Goal: Task Accomplishment & Management: Manage account settings

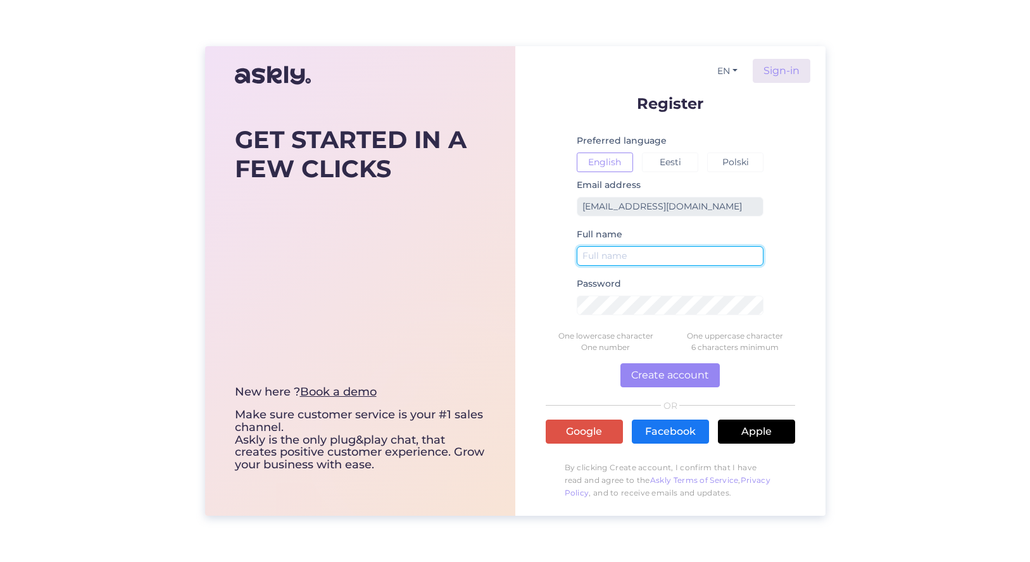
click at [618, 261] on input "text" at bounding box center [669, 256] width 187 height 20
type input "[PERSON_NAME]"
click at [734, 315] on div "Password" at bounding box center [669, 300] width 187 height 49
click at [638, 382] on button "Create account" at bounding box center [669, 375] width 99 height 24
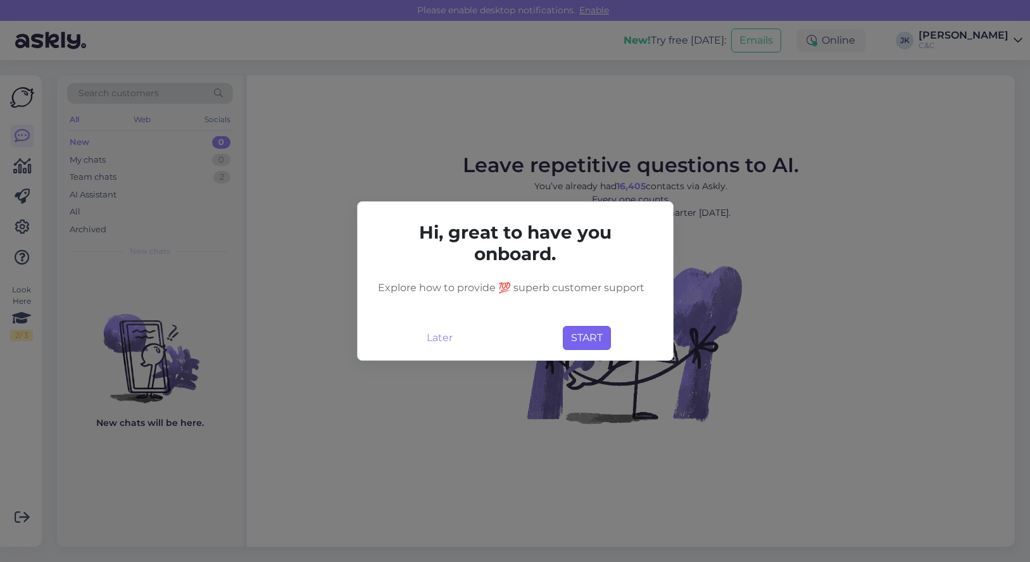
click at [588, 340] on button "START" at bounding box center [587, 338] width 48 height 24
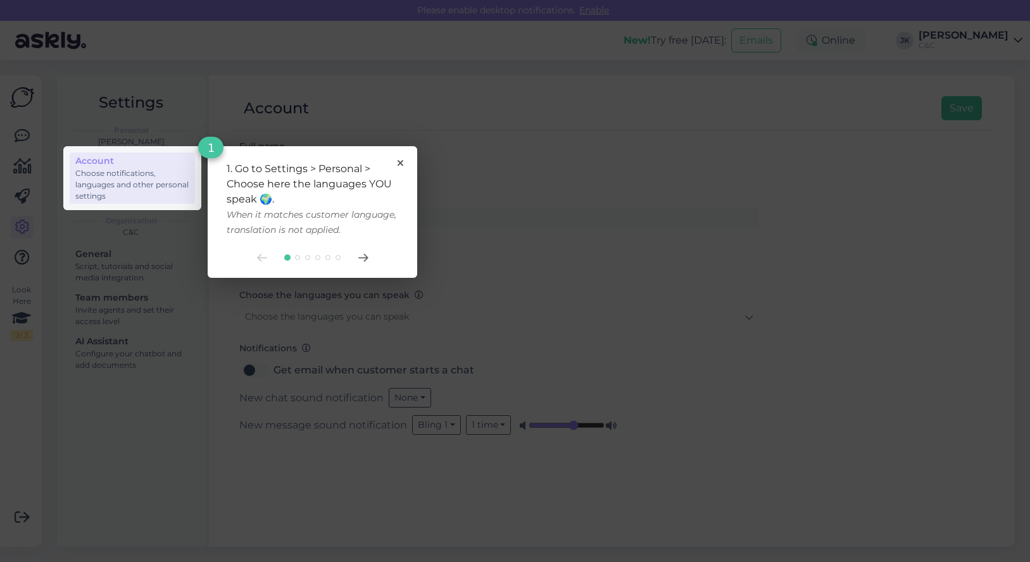
click at [370, 259] on div at bounding box center [312, 257] width 171 height 10
click at [357, 259] on div at bounding box center [312, 257] width 171 height 10
click at [361, 258] on icon at bounding box center [362, 257] width 9 height 7
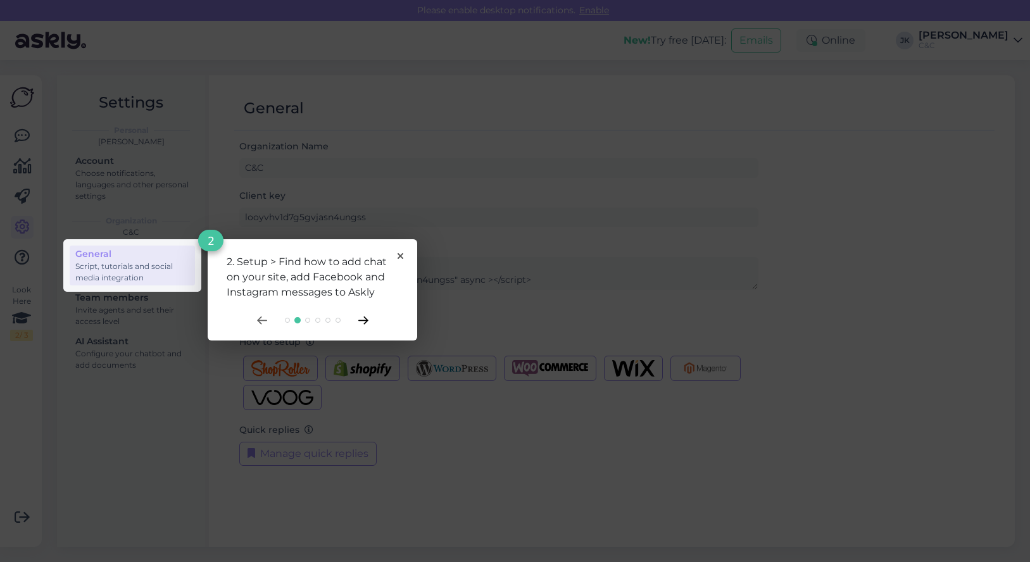
click at [364, 318] on icon at bounding box center [362, 320] width 9 height 7
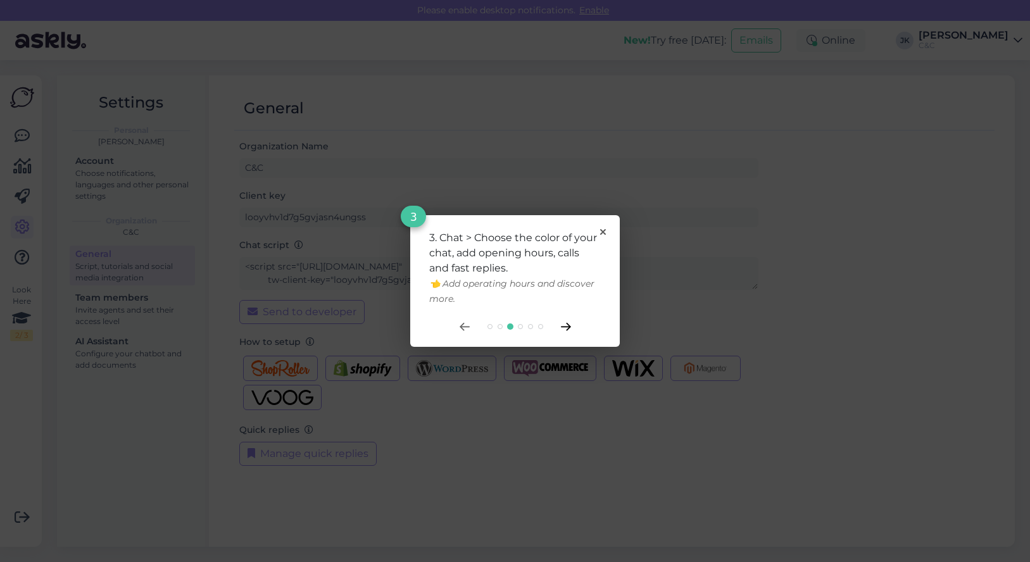
click at [568, 328] on icon at bounding box center [565, 326] width 9 height 7
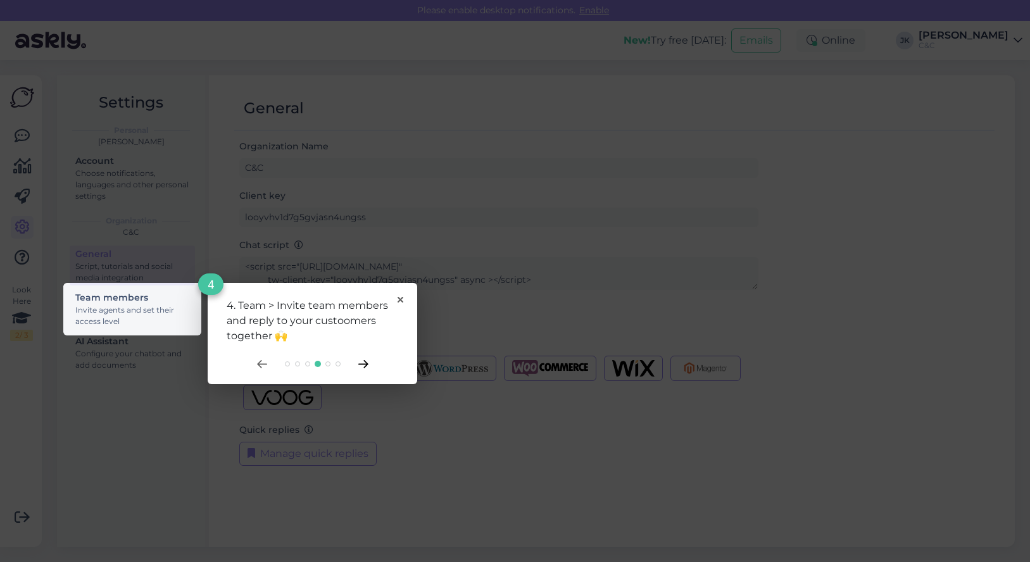
click at [360, 365] on icon at bounding box center [363, 364] width 10 height 8
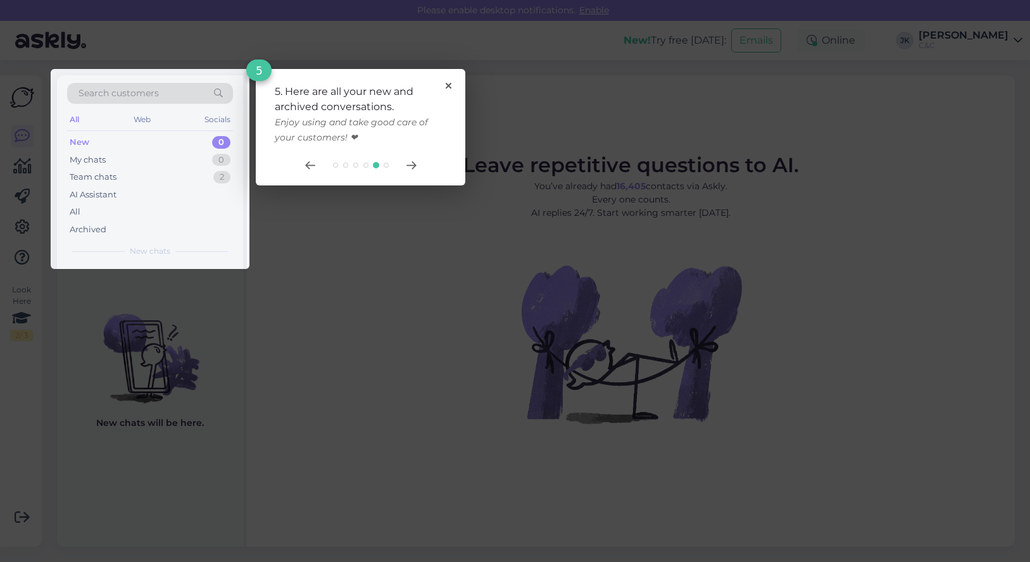
click at [416, 171] on div "5. Here are all your new and archived conversations. Enjoy using and take good …" at bounding box center [360, 127] width 209 height 116
click at [413, 167] on icon at bounding box center [411, 165] width 10 height 8
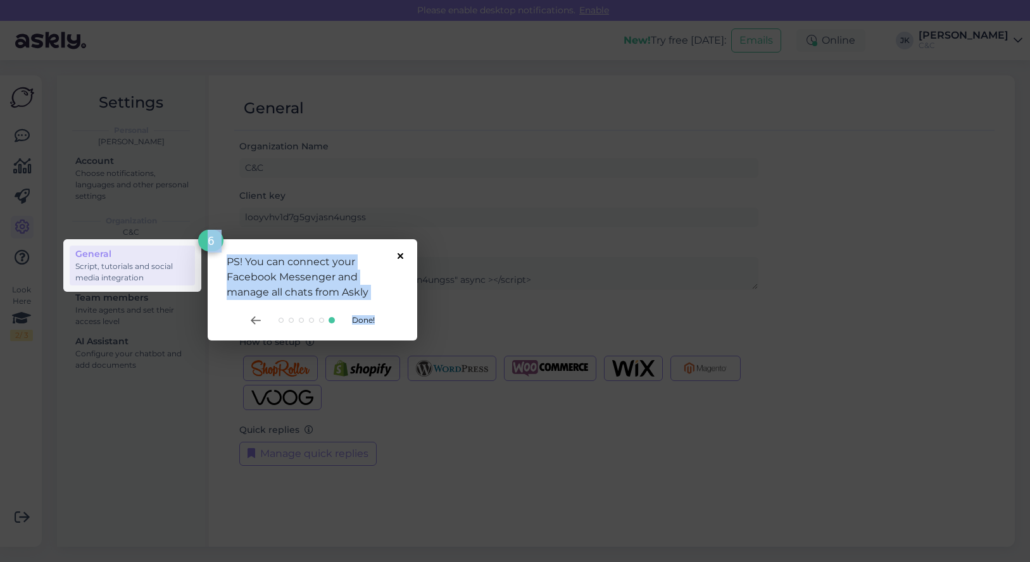
click at [400, 253] on div "PS! You can connect your Facebook Messenger and manage all chats from Askly 6 D…" at bounding box center [312, 289] width 209 height 101
click at [398, 258] on icon at bounding box center [400, 256] width 6 height 6
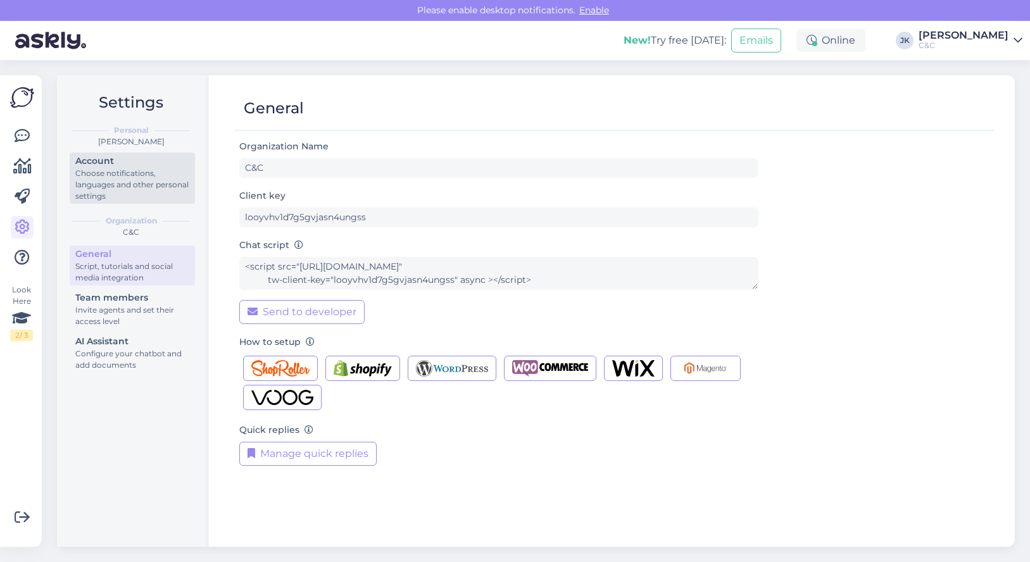
click at [161, 184] on div "Choose notifications, languages and other personal settings" at bounding box center [132, 185] width 114 height 34
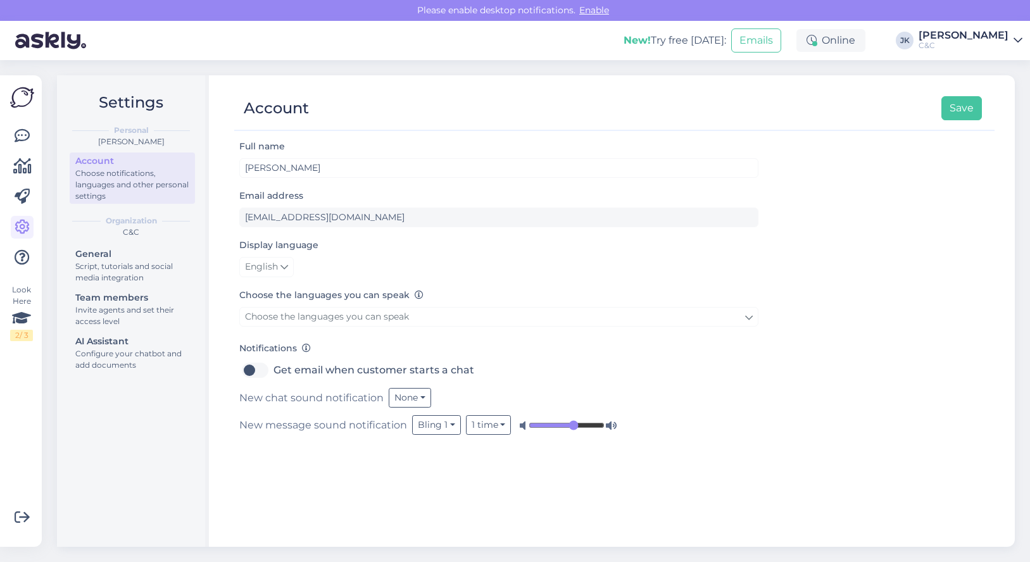
click at [267, 267] on span "English" at bounding box center [261, 267] width 33 height 14
click at [271, 292] on link "Eesti" at bounding box center [269, 293] width 60 height 20
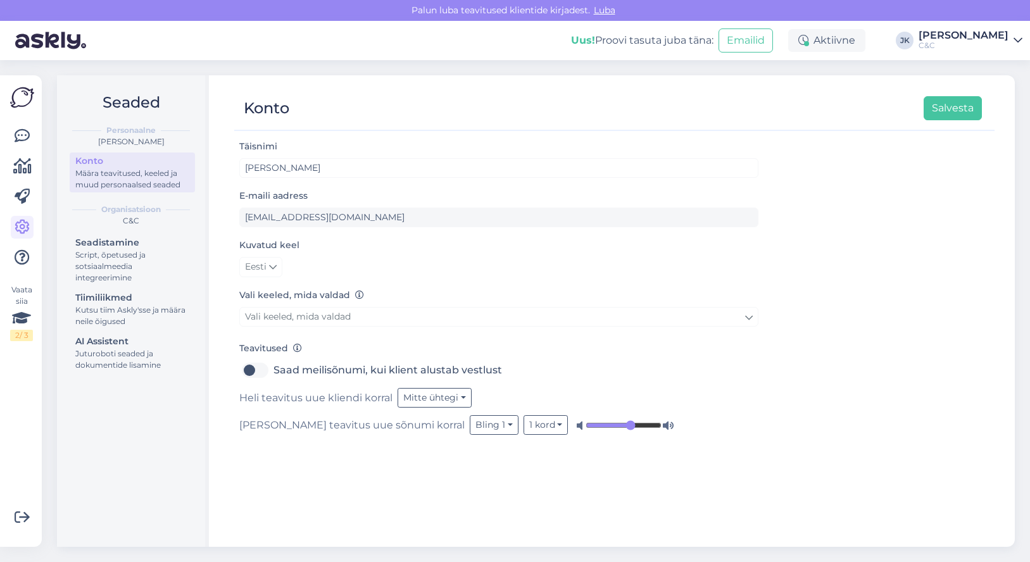
click at [375, 319] on link "Vali keeled, mida valdad" at bounding box center [498, 317] width 519 height 20
type input "e"
type input "s"
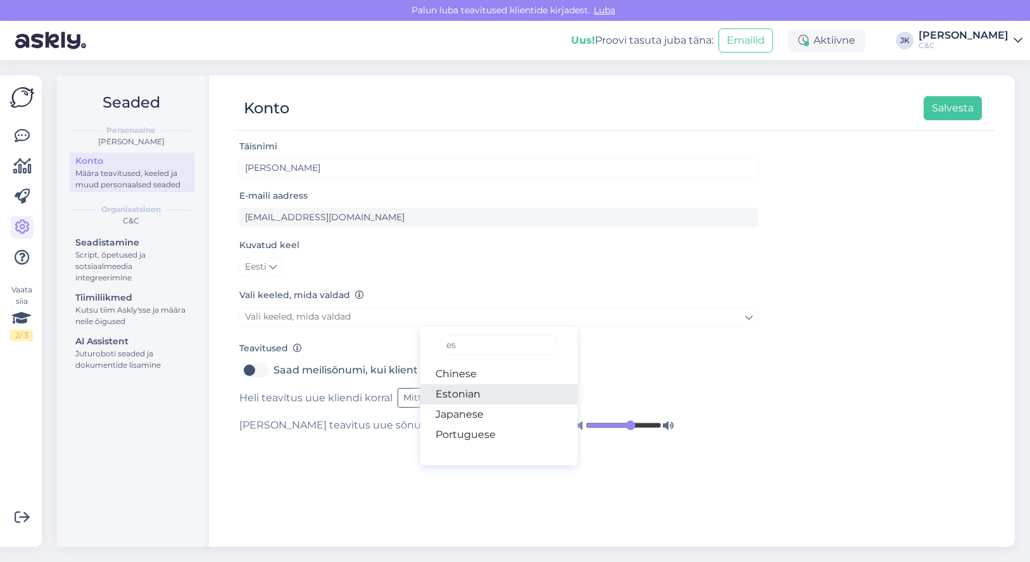
click at [453, 395] on link "Estonian" at bounding box center [499, 394] width 158 height 20
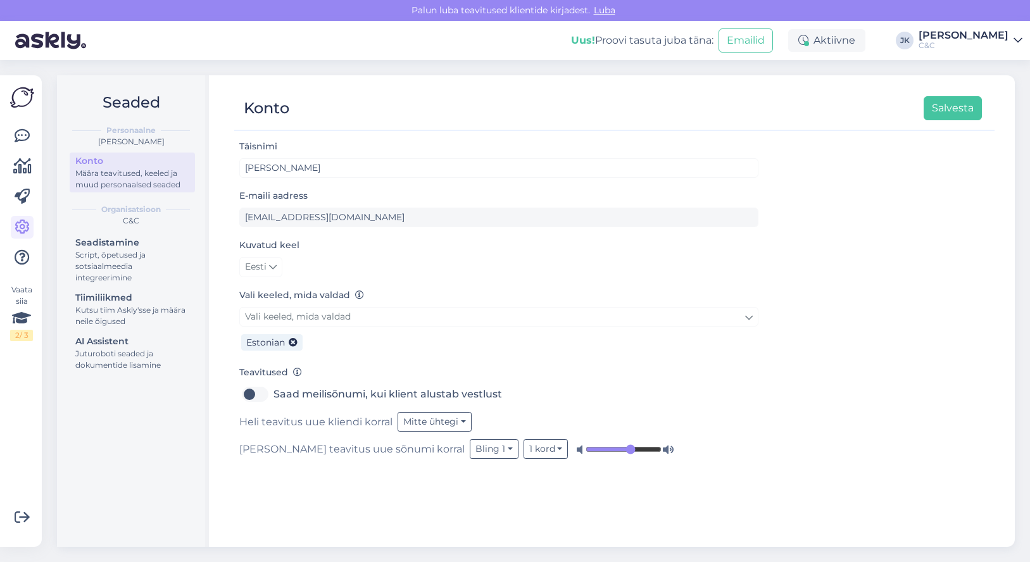
click at [359, 321] on link "Vali keeled, mida valdad" at bounding box center [498, 317] width 519 height 20
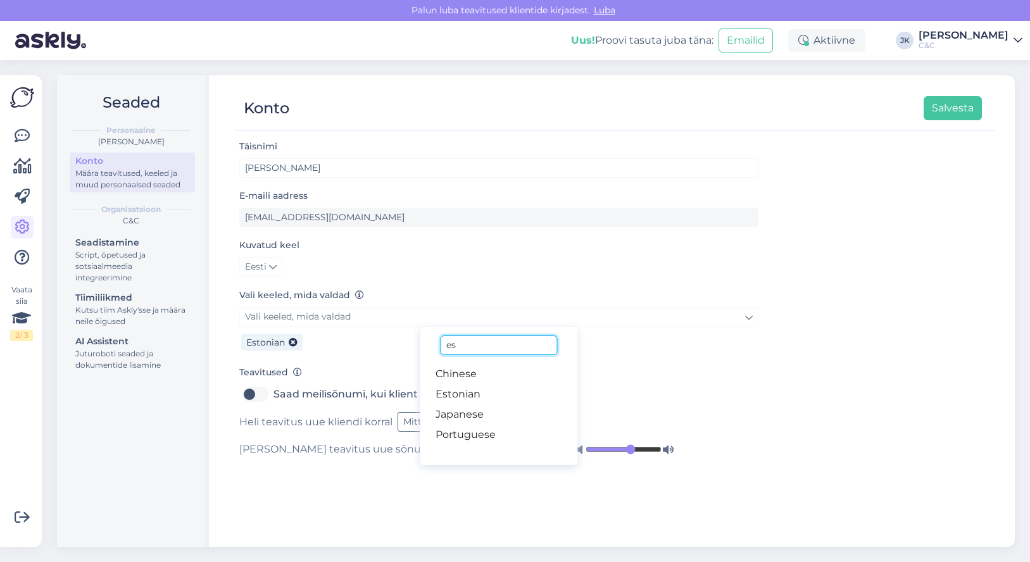
click at [478, 347] on input "es" at bounding box center [498, 345] width 116 height 20
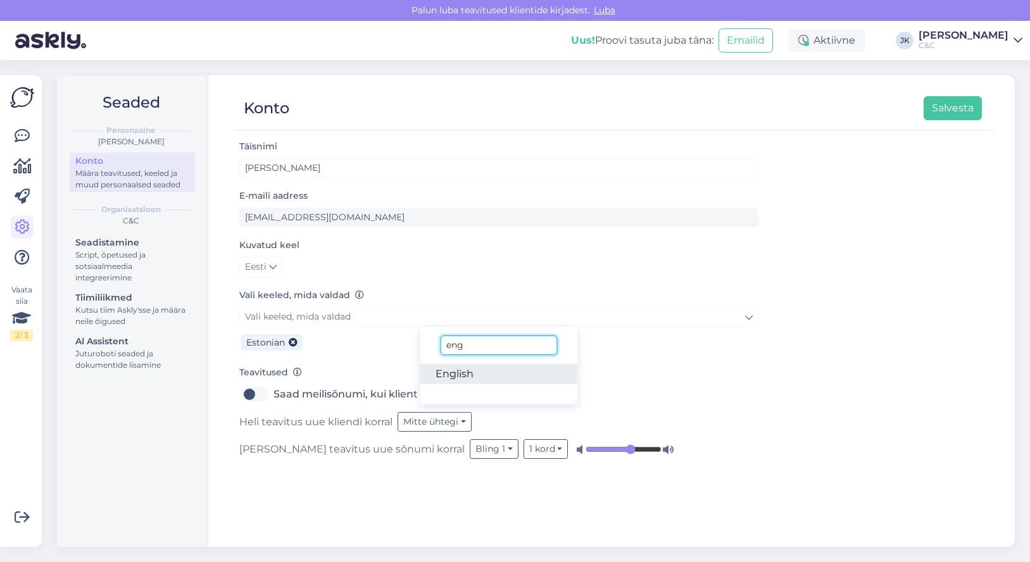
type input "eng"
click at [444, 380] on link "English" at bounding box center [499, 374] width 158 height 20
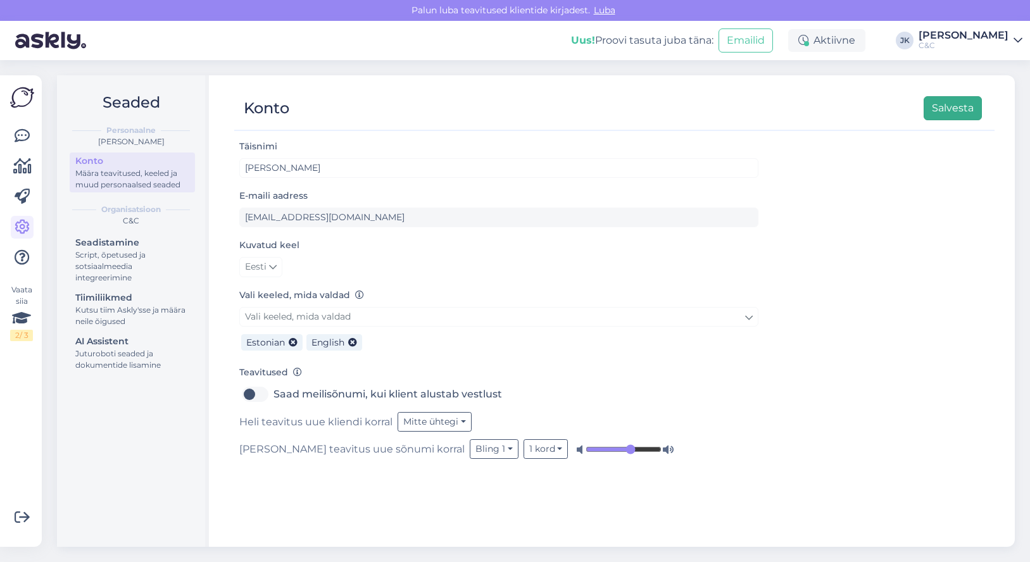
click at [944, 112] on button "Salvesta" at bounding box center [952, 108] width 58 height 24
click at [26, 143] on link at bounding box center [22, 136] width 23 height 23
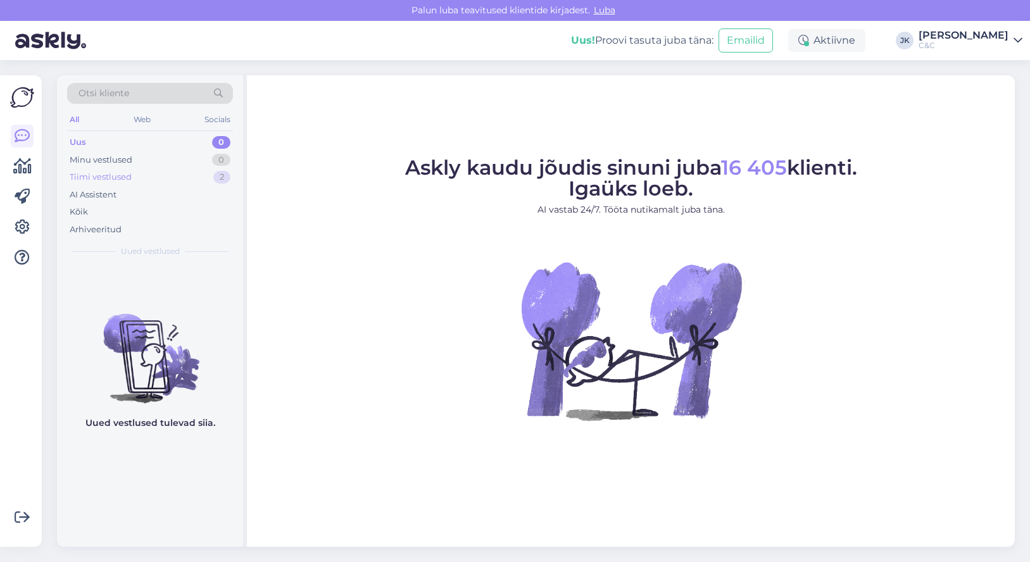
click at [196, 180] on div "Tiimi vestlused 2" at bounding box center [150, 177] width 166 height 18
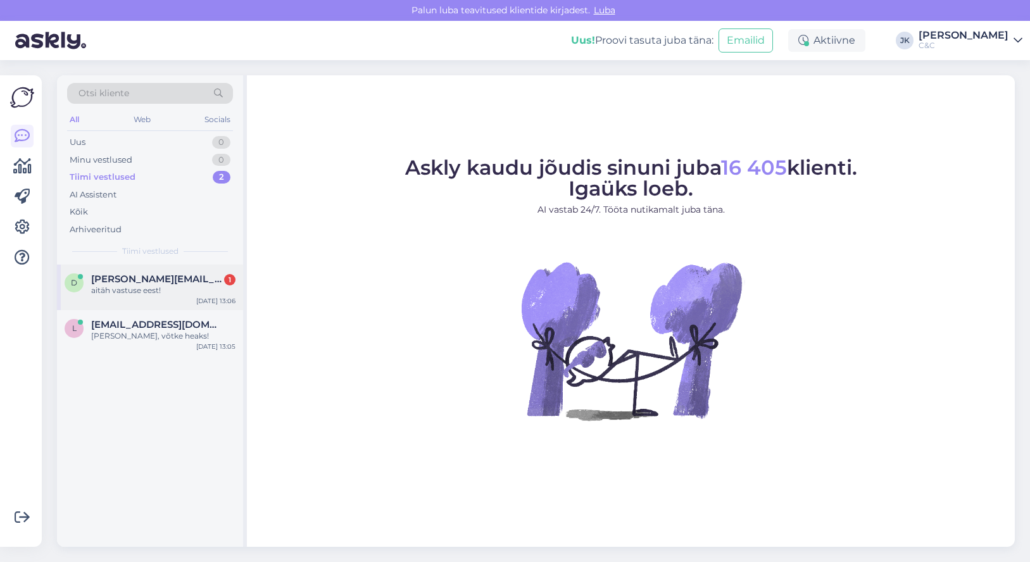
click at [155, 282] on span "[PERSON_NAME][EMAIL_ADDRESS][DOMAIN_NAME]" at bounding box center [157, 278] width 132 height 11
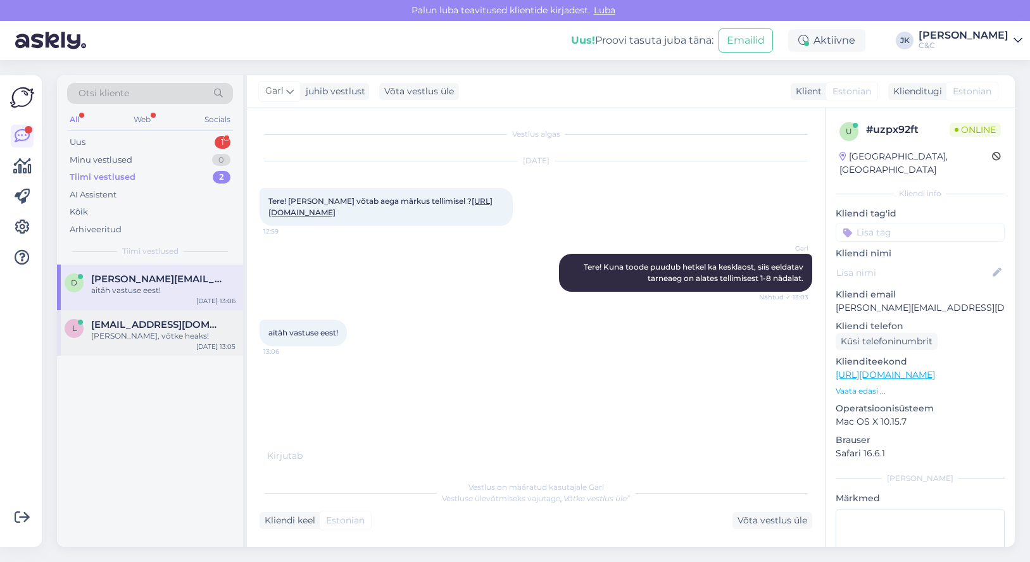
click at [153, 328] on span "[EMAIL_ADDRESS][DOMAIN_NAME]" at bounding box center [157, 324] width 132 height 11
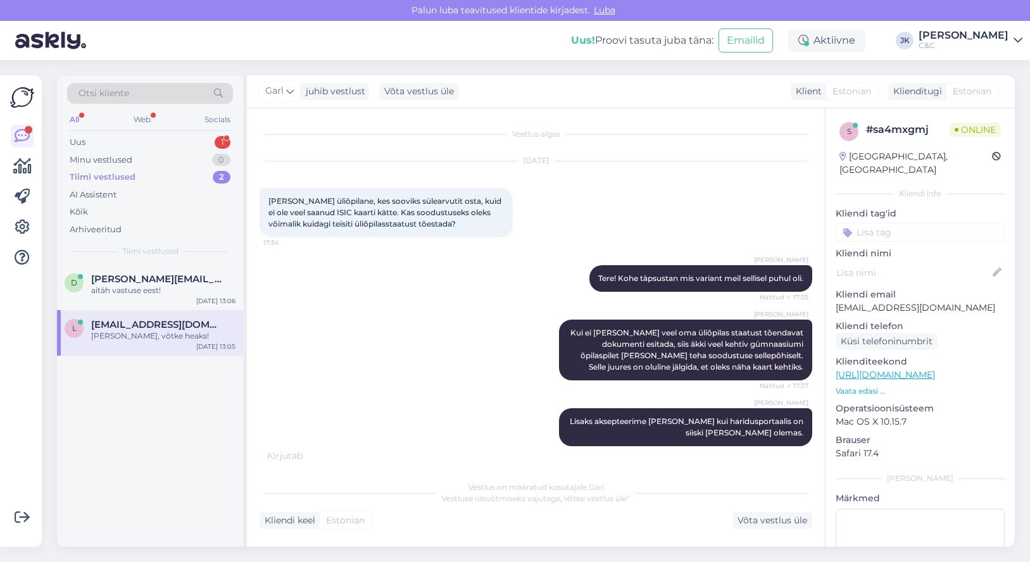
scroll to position [421, 0]
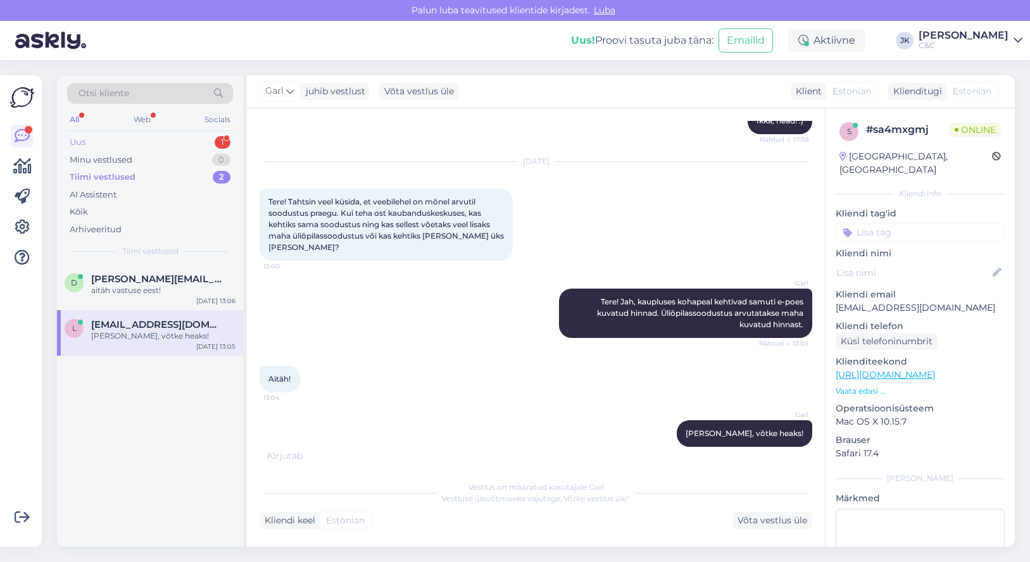
click at [171, 143] on div "Uus 1" at bounding box center [150, 143] width 166 height 18
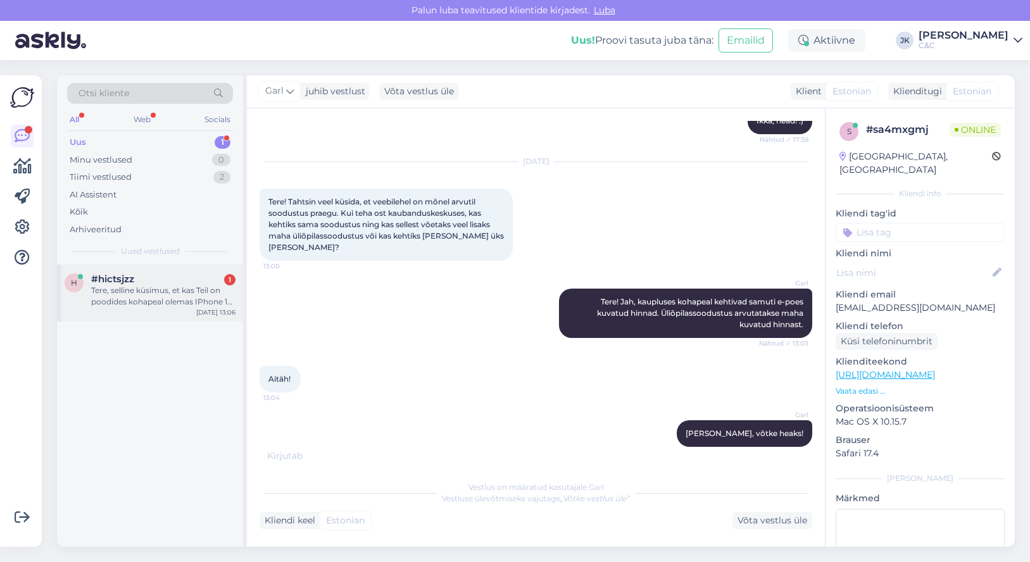
click at [184, 308] on div "h #hictsjzz 1 Tere, selline küsimus, et kas Teil on poodides kohapeal olemas IP…" at bounding box center [150, 293] width 186 height 57
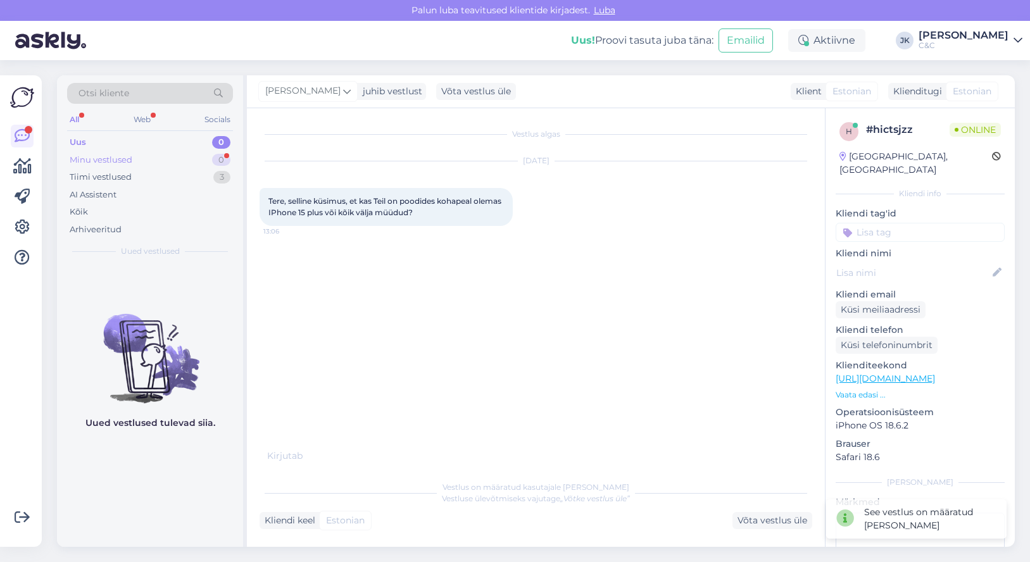
click at [177, 163] on div "Minu vestlused 0" at bounding box center [150, 160] width 166 height 18
click at [160, 183] on div "Tiimi vestlused 3" at bounding box center [150, 177] width 166 height 18
